Goal: Find specific page/section: Find specific page/section

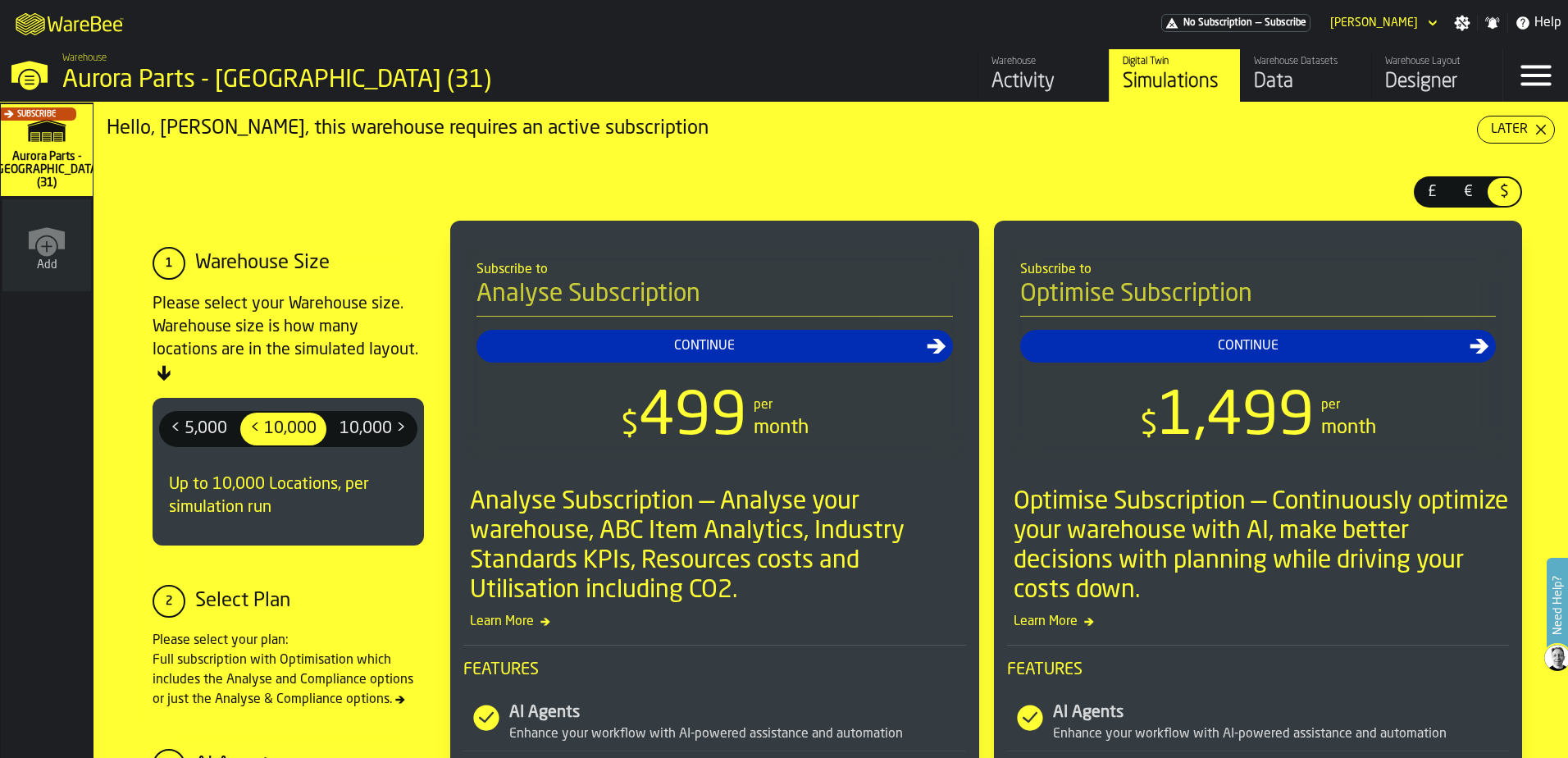
click at [1028, 76] on div "Activity" at bounding box center [1043, 82] width 104 height 26
